Goal: Browse casually

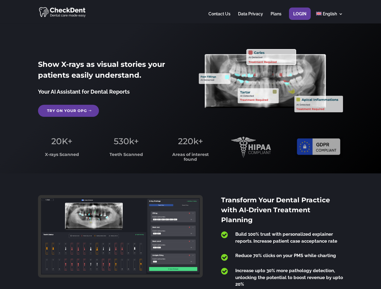
click at [190, 145] on span "220k+" at bounding box center [190, 141] width 25 height 10
click at [190, 12] on div at bounding box center [190, 12] width 304 height 24
click at [190, 145] on span "220k+" at bounding box center [190, 141] width 25 height 10
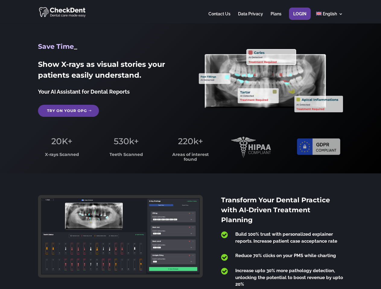
click at [190, 12] on div at bounding box center [190, 12] width 304 height 24
